Goal: Navigation & Orientation: Understand site structure

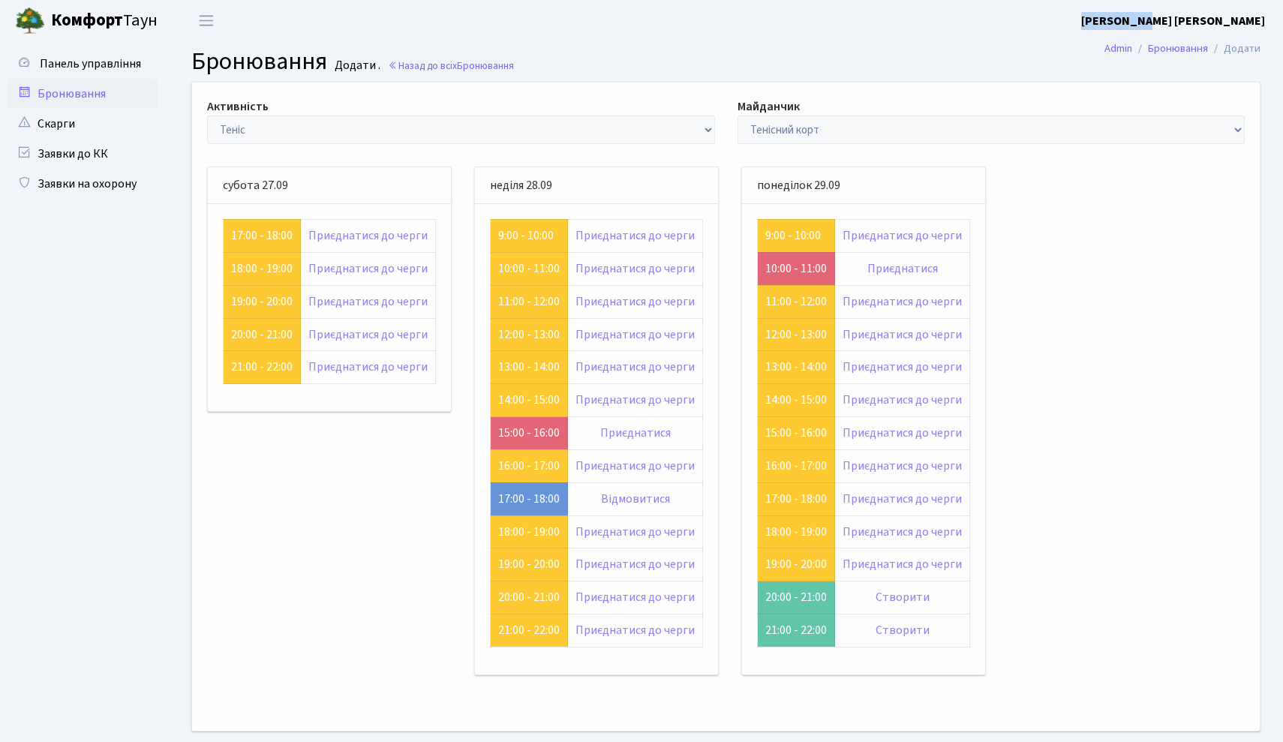
drag, startPoint x: 1199, startPoint y: 15, endPoint x: 1266, endPoint y: 15, distance: 67.5
click at [1266, 15] on header "Комфорт Таун Шалімов П. Мій обліковий запис Вийти" at bounding box center [641, 20] width 1283 height 41
copy b "[PERSON_NAME] [PERSON_NAME]"
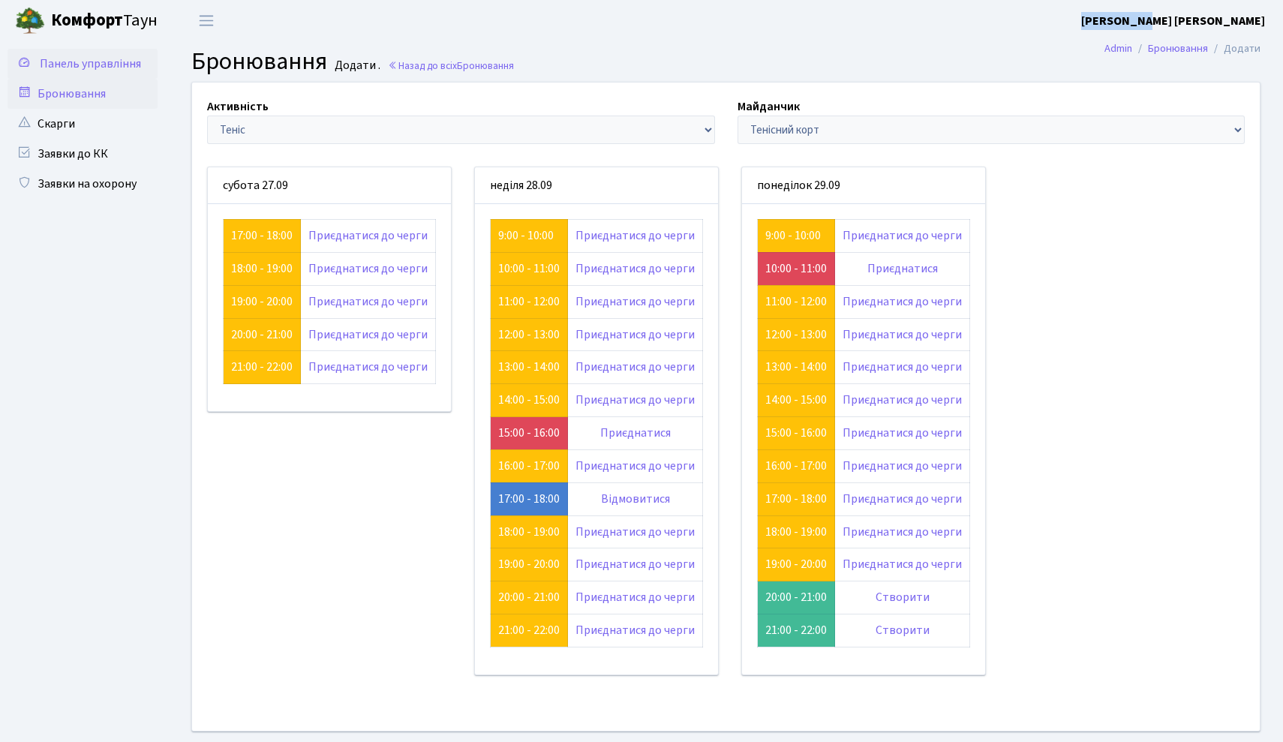
click at [109, 52] on link "Панель управління" at bounding box center [83, 64] width 150 height 30
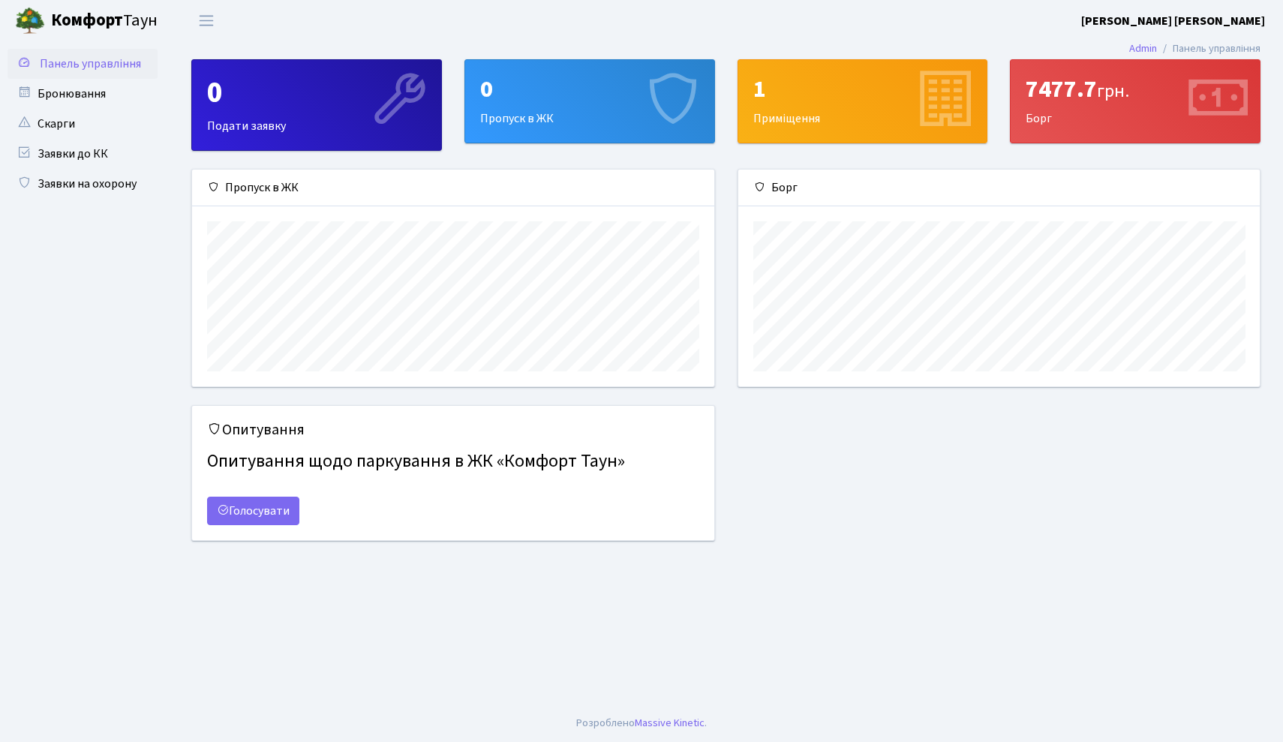
scroll to position [217, 522]
click at [98, 164] on link "Заявки до КК" at bounding box center [83, 154] width 150 height 30
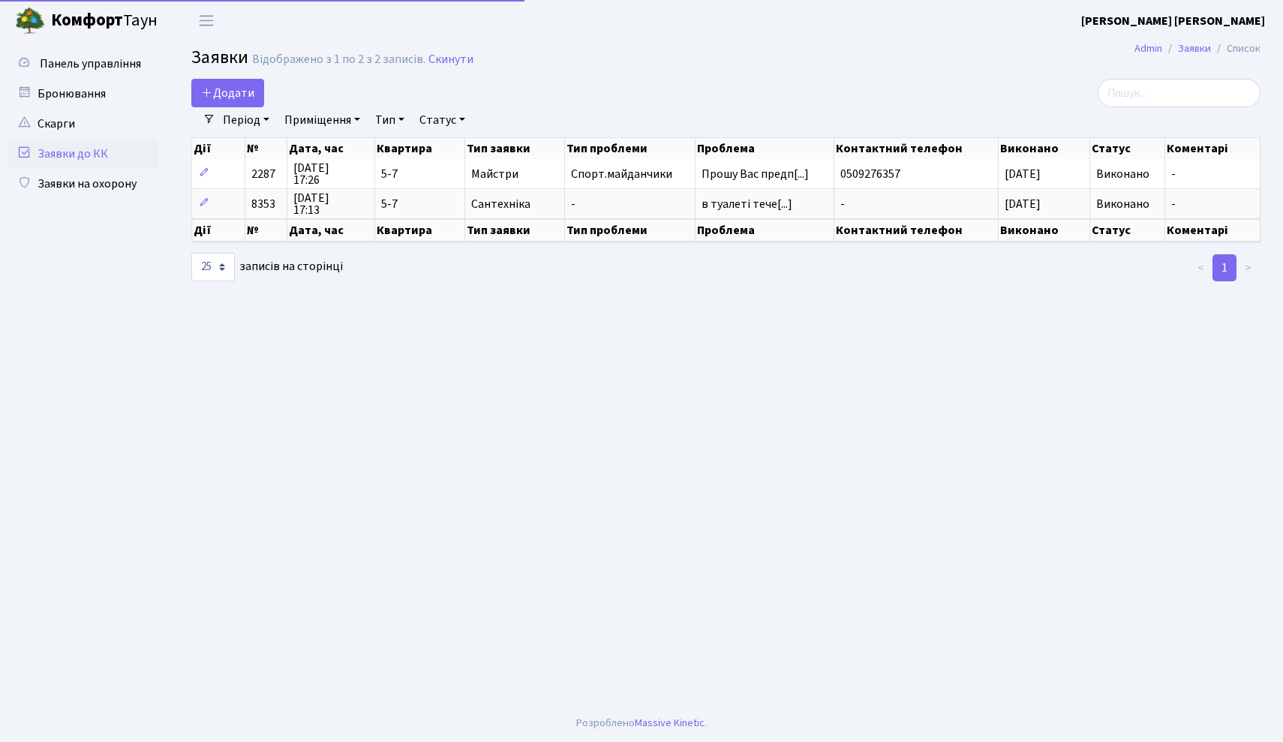
select select "25"
click at [86, 91] on link "Бронювання" at bounding box center [83, 94] width 150 height 30
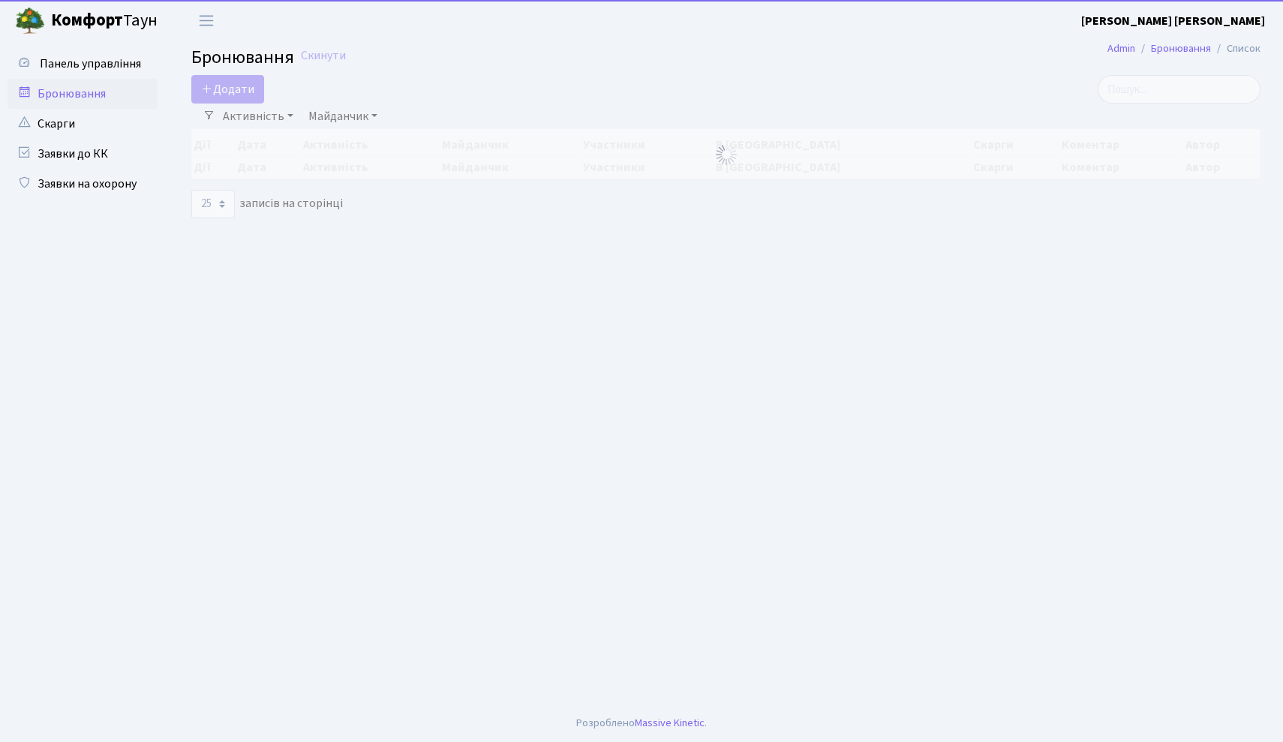
select select "25"
